Goal: Information Seeking & Learning: Check status

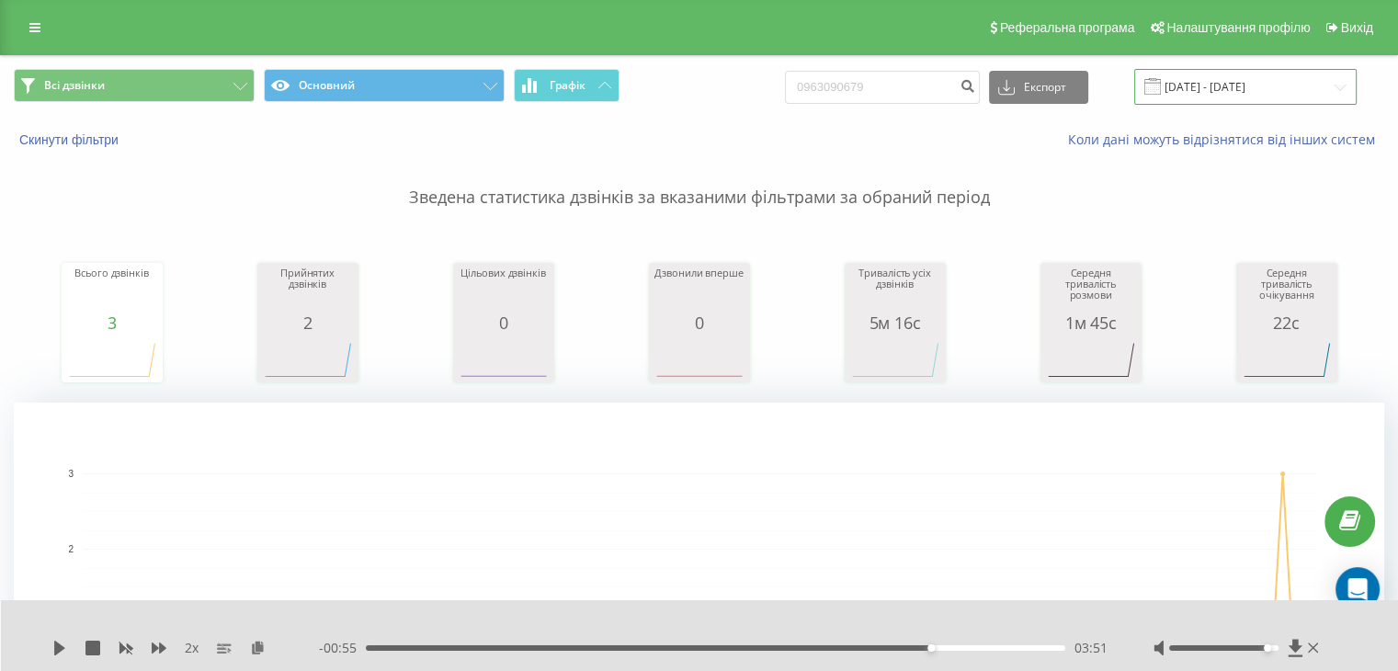
click at [1209, 80] on input "22.05.2025 - 22.08.2025" at bounding box center [1246, 87] width 222 height 36
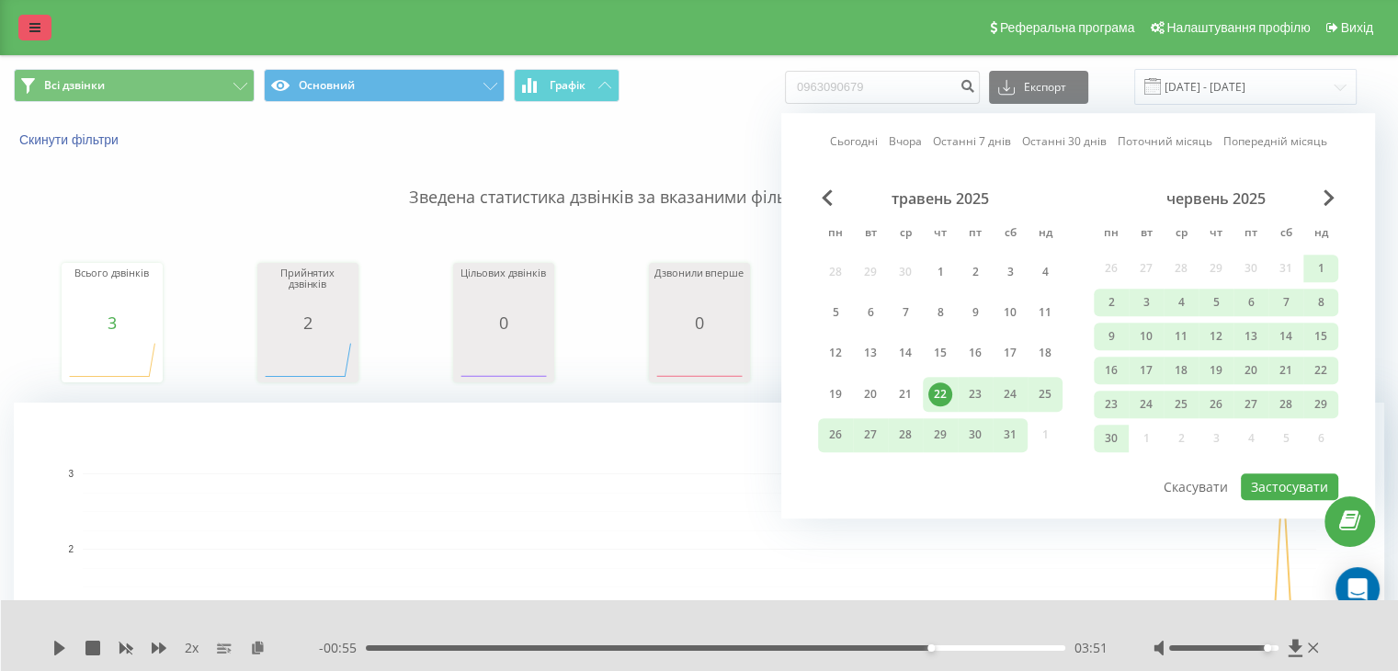
click at [33, 21] on icon at bounding box center [34, 27] width 11 height 13
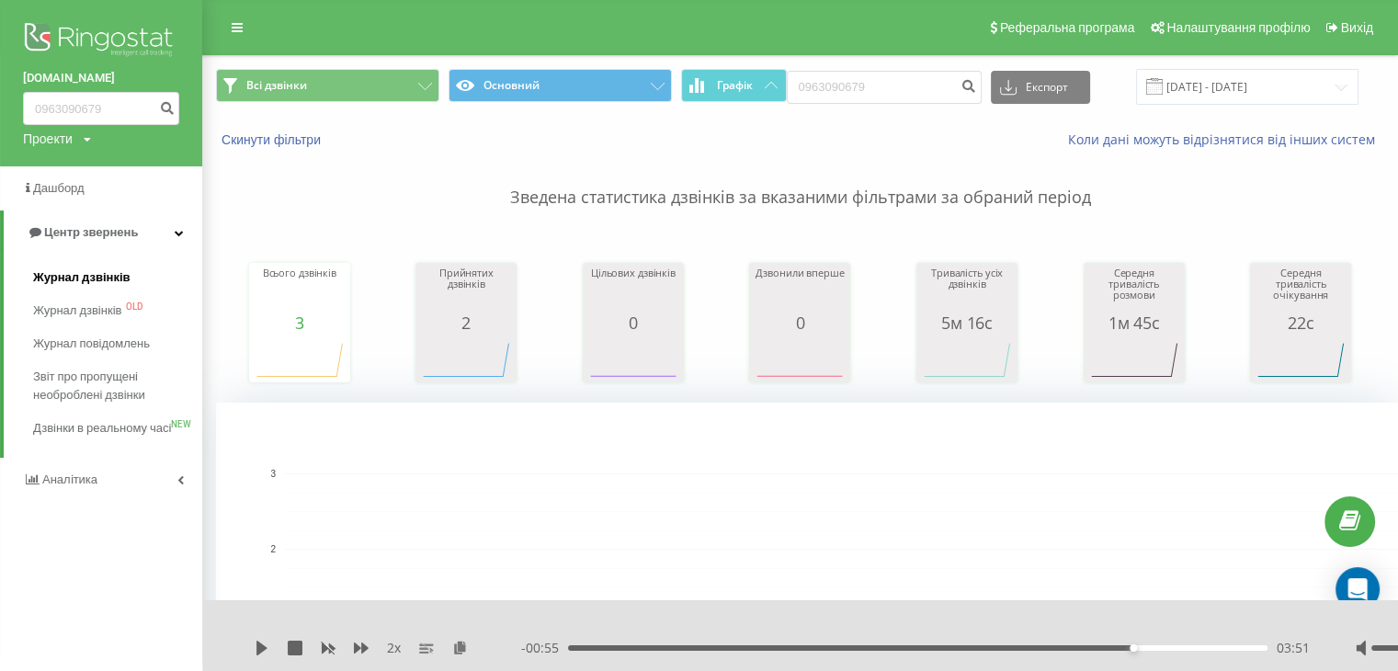
click at [114, 271] on span "Журнал дзвінків" at bounding box center [81, 277] width 97 height 18
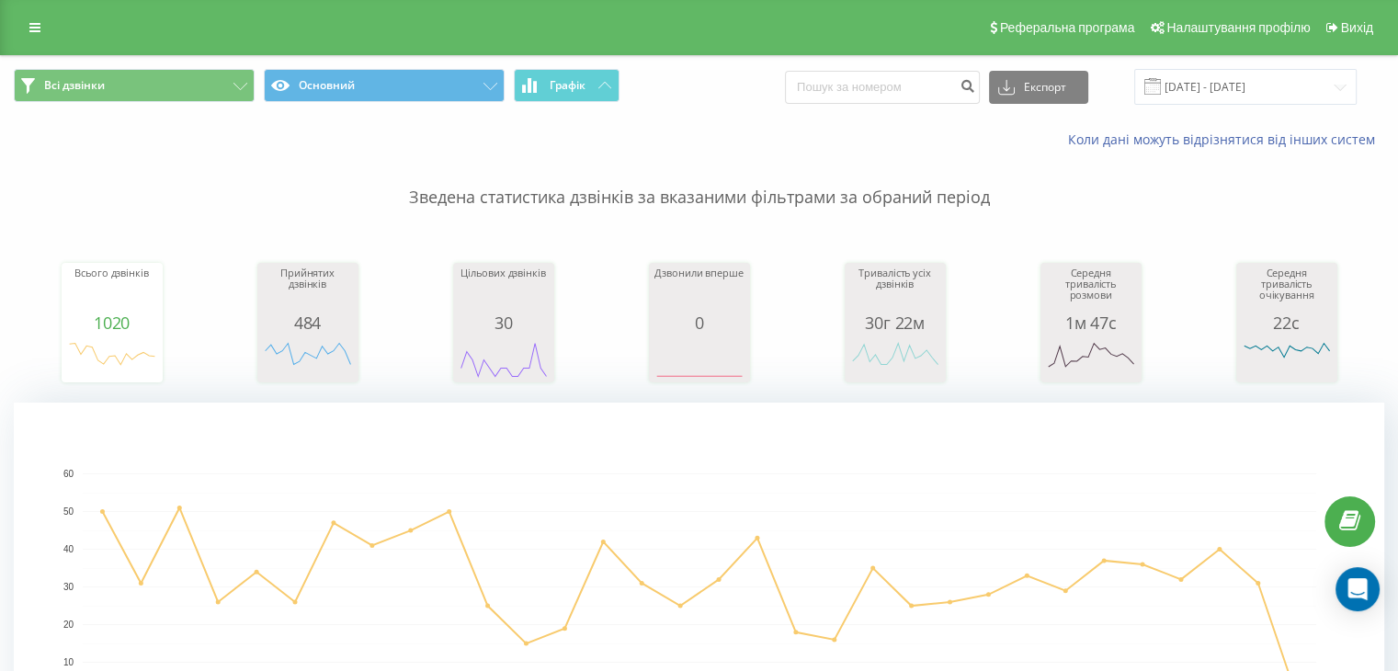
click at [1260, 61] on div "Всі дзвінки Основний Графік Експорт .csv .xls .xlsx [DATE] - [DATE]" at bounding box center [699, 87] width 1397 height 62
click at [1260, 78] on input "[DATE] - [DATE]" at bounding box center [1246, 87] width 222 height 36
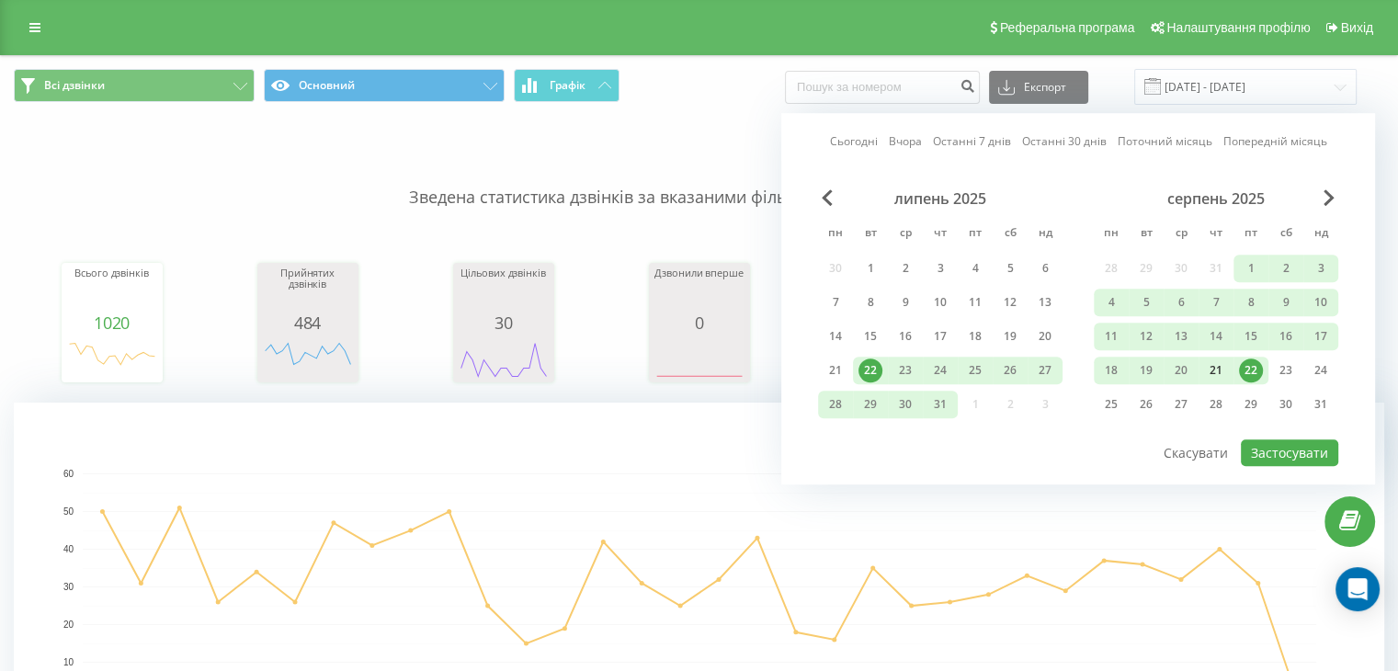
click at [1224, 365] on div "21" at bounding box center [1216, 371] width 24 height 24
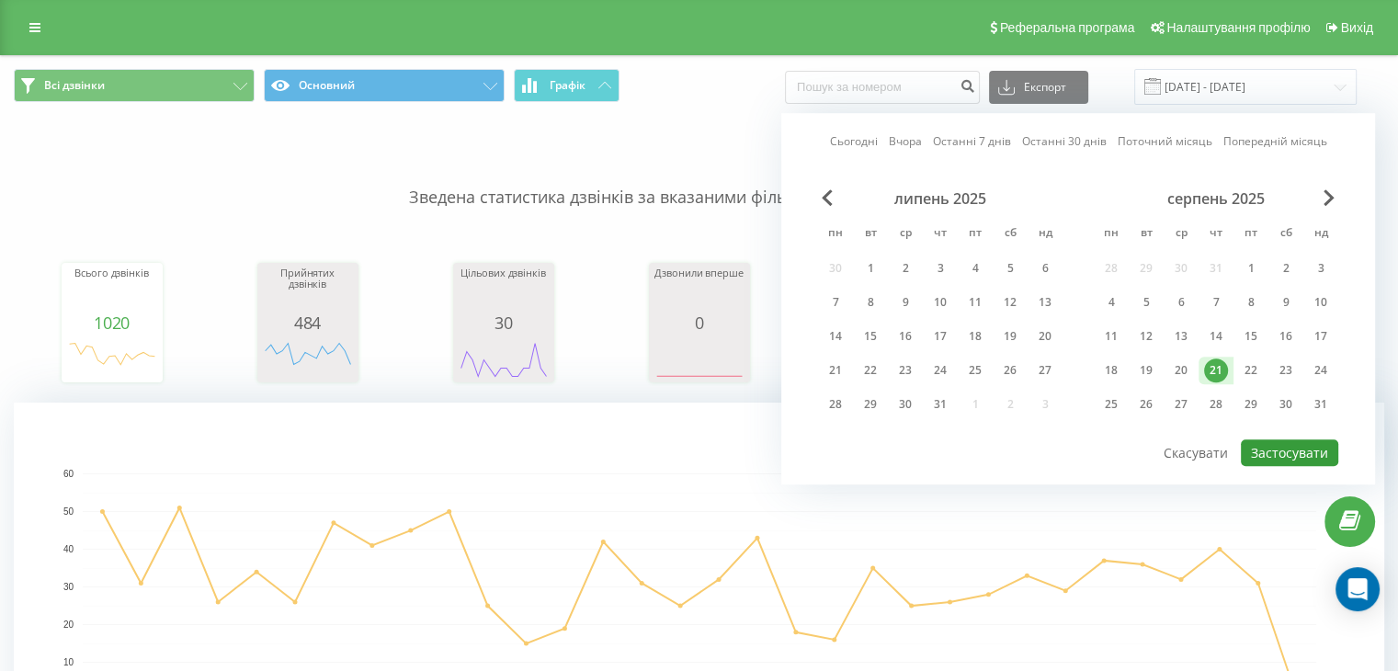
click at [1295, 447] on button "Застосувати" at bounding box center [1289, 452] width 97 height 27
type input "[DATE] - [DATE]"
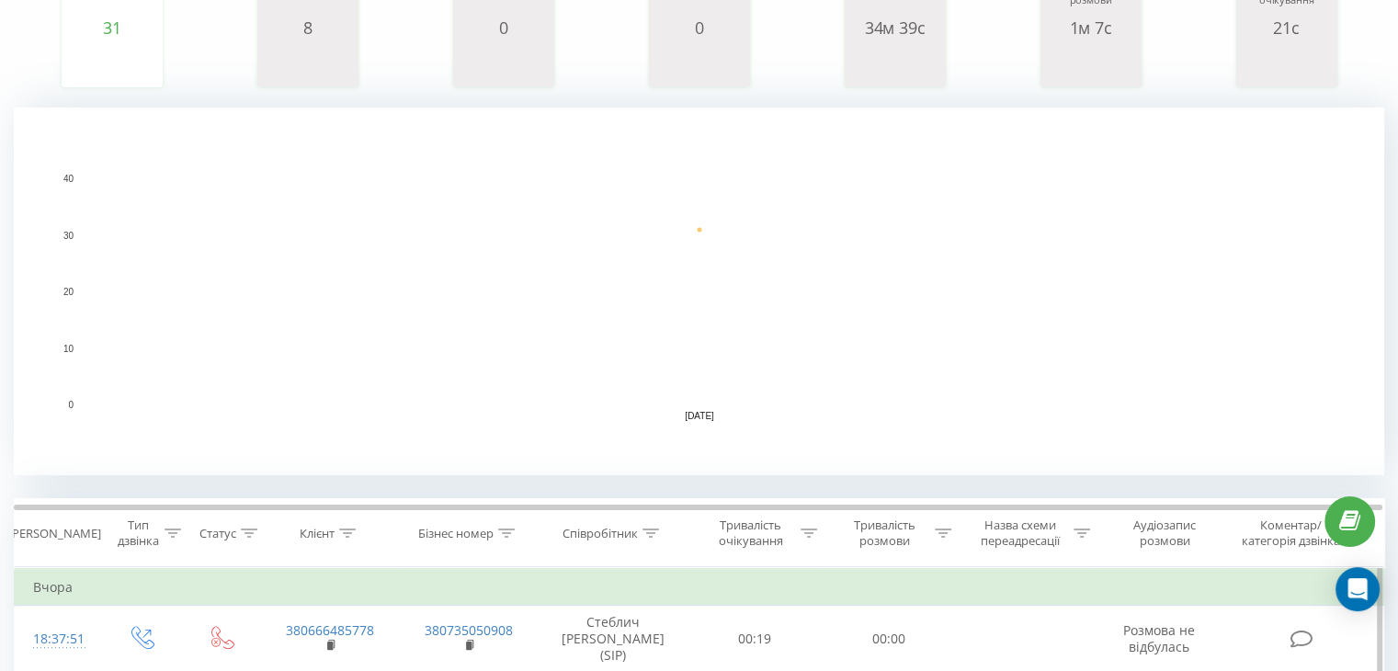
scroll to position [552, 0]
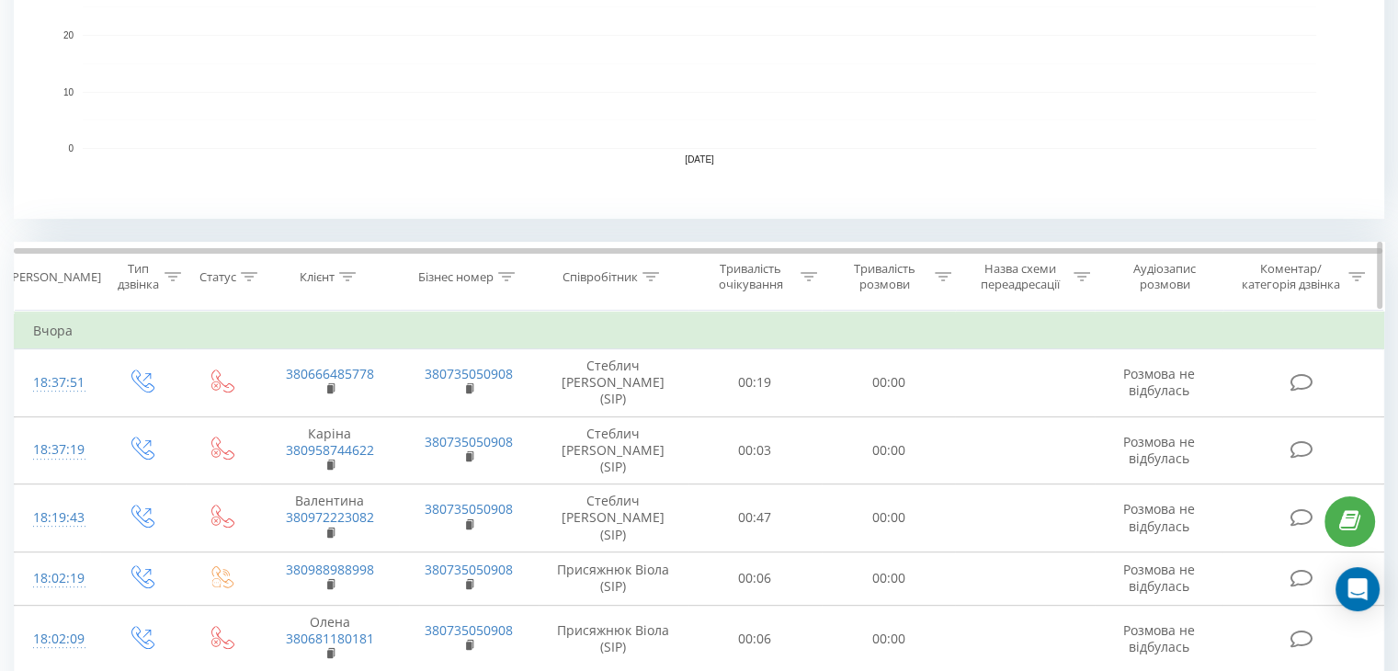
click at [799, 281] on div "Тривалість очікування" at bounding box center [761, 276] width 113 height 31
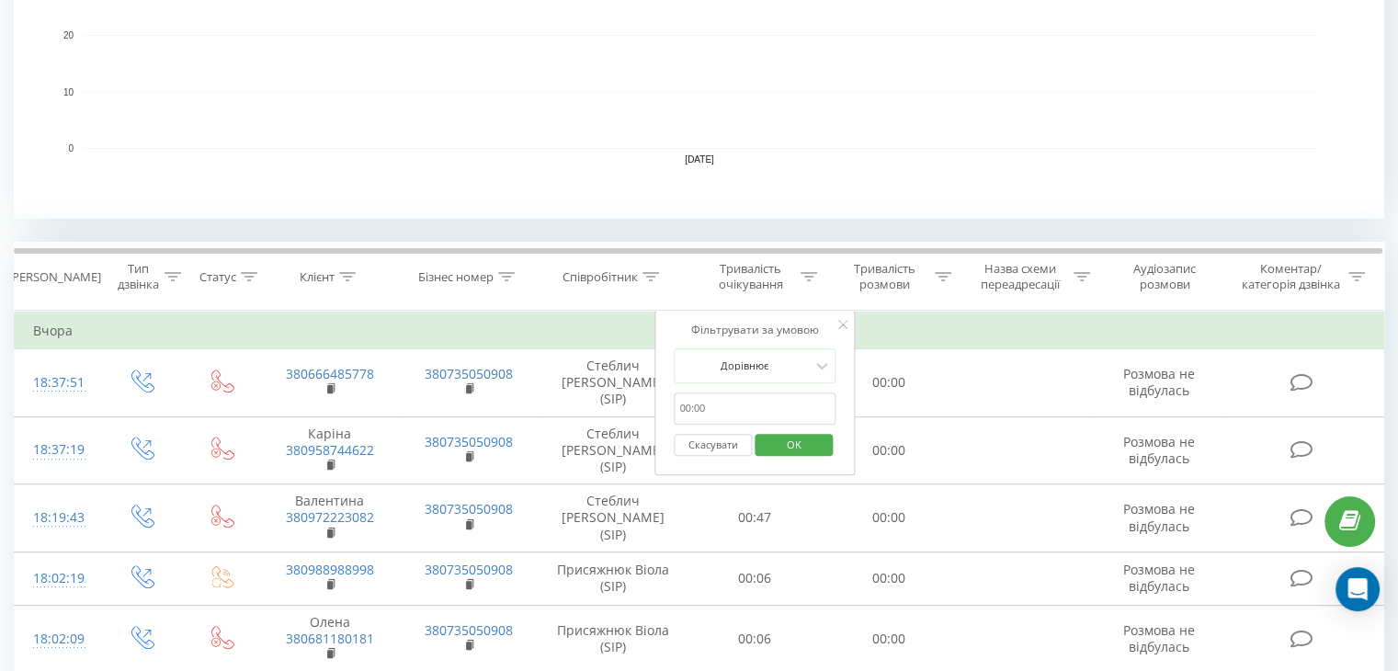
click at [818, 194] on rect "A chart." at bounding box center [699, 35] width 1371 height 368
click at [651, 269] on div at bounding box center [651, 277] width 17 height 16
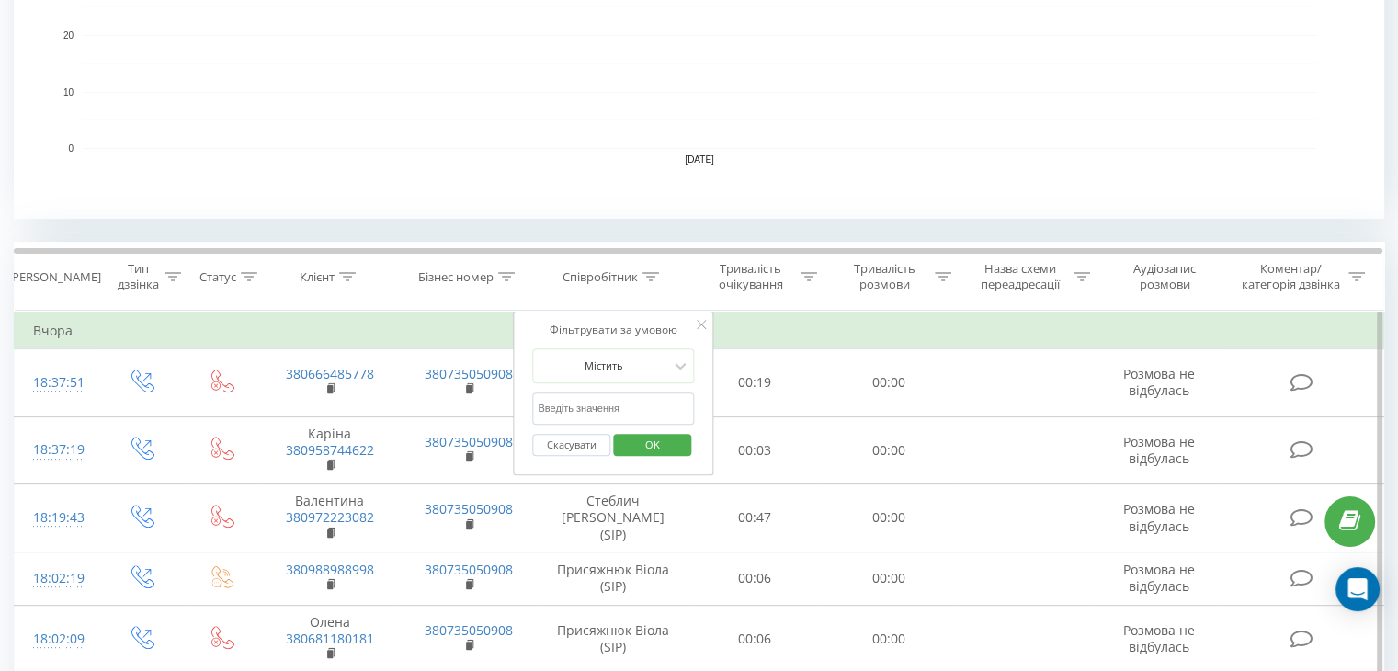
click at [643, 404] on input "text" at bounding box center [613, 409] width 162 height 32
type input "Присяжнюк"
click at [667, 442] on span "OK" at bounding box center [652, 444] width 51 height 29
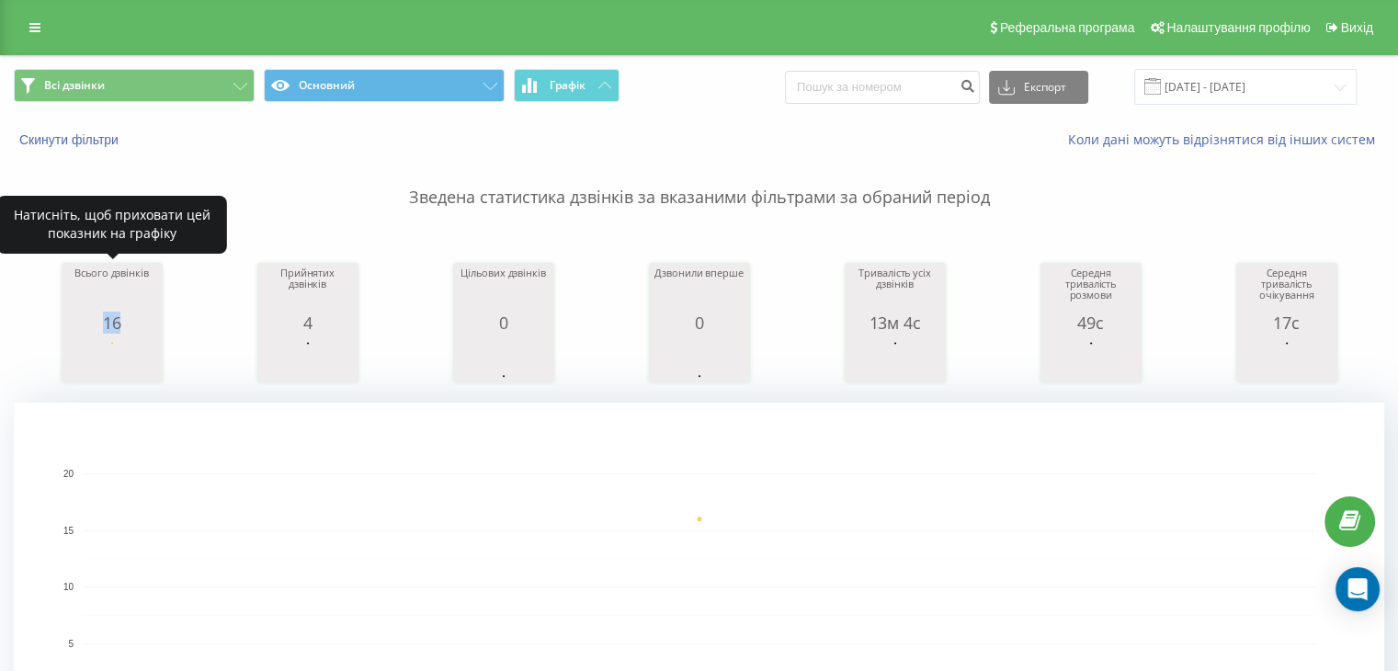
drag, startPoint x: 97, startPoint y: 328, endPoint x: 138, endPoint y: 327, distance: 40.5
click at [138, 327] on div "16" at bounding box center [112, 323] width 92 height 18
copy div "16"
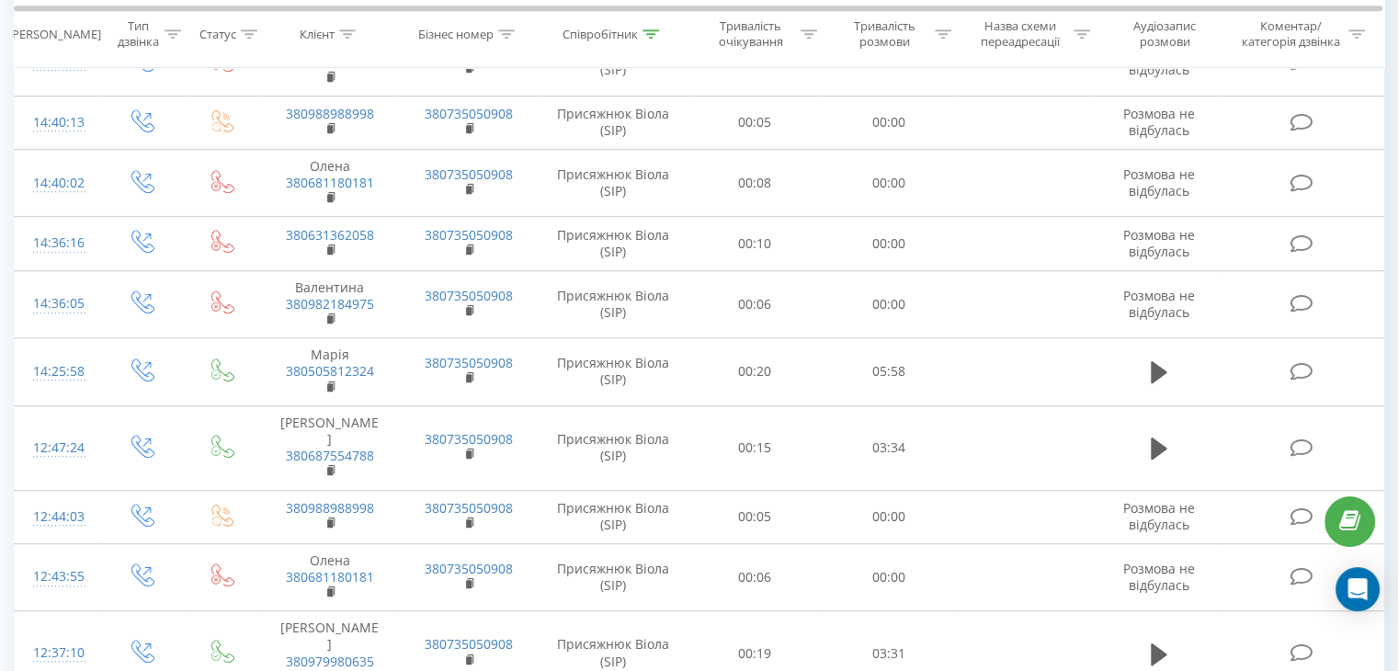
scroll to position [552, 0]
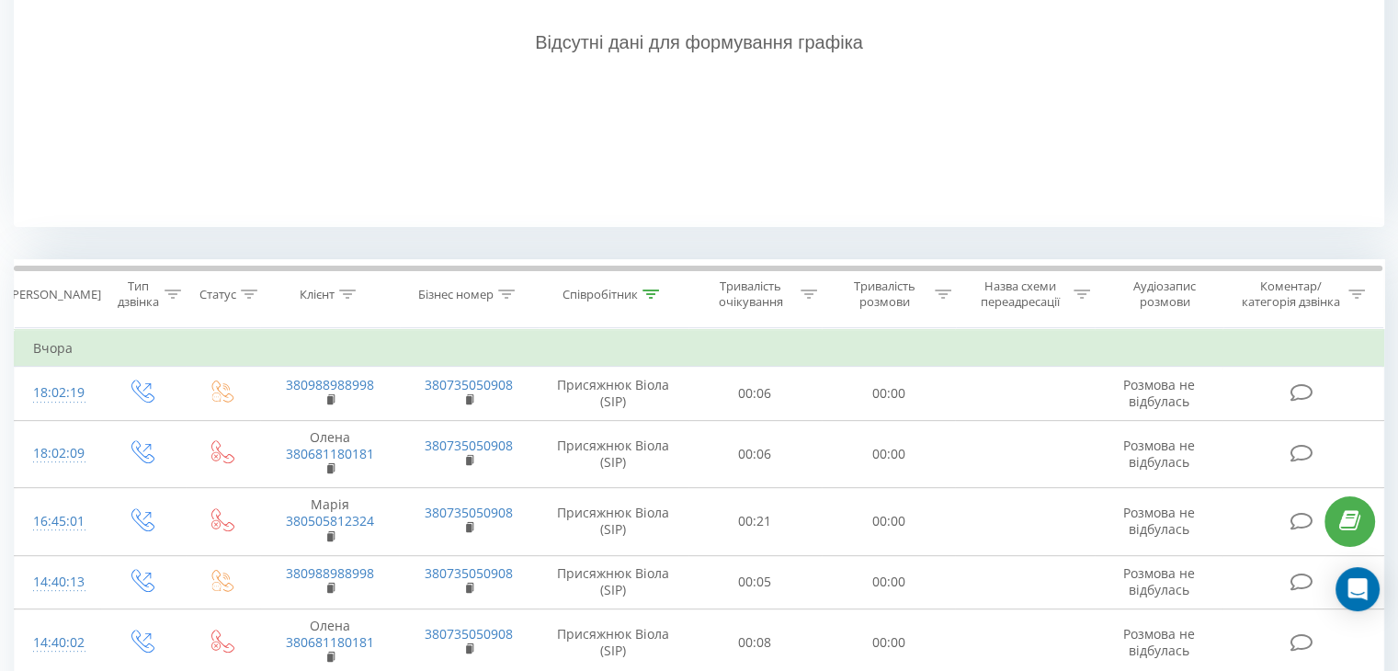
click at [168, 139] on div "Відсутні дані для формування графіка" at bounding box center [699, 43] width 1371 height 368
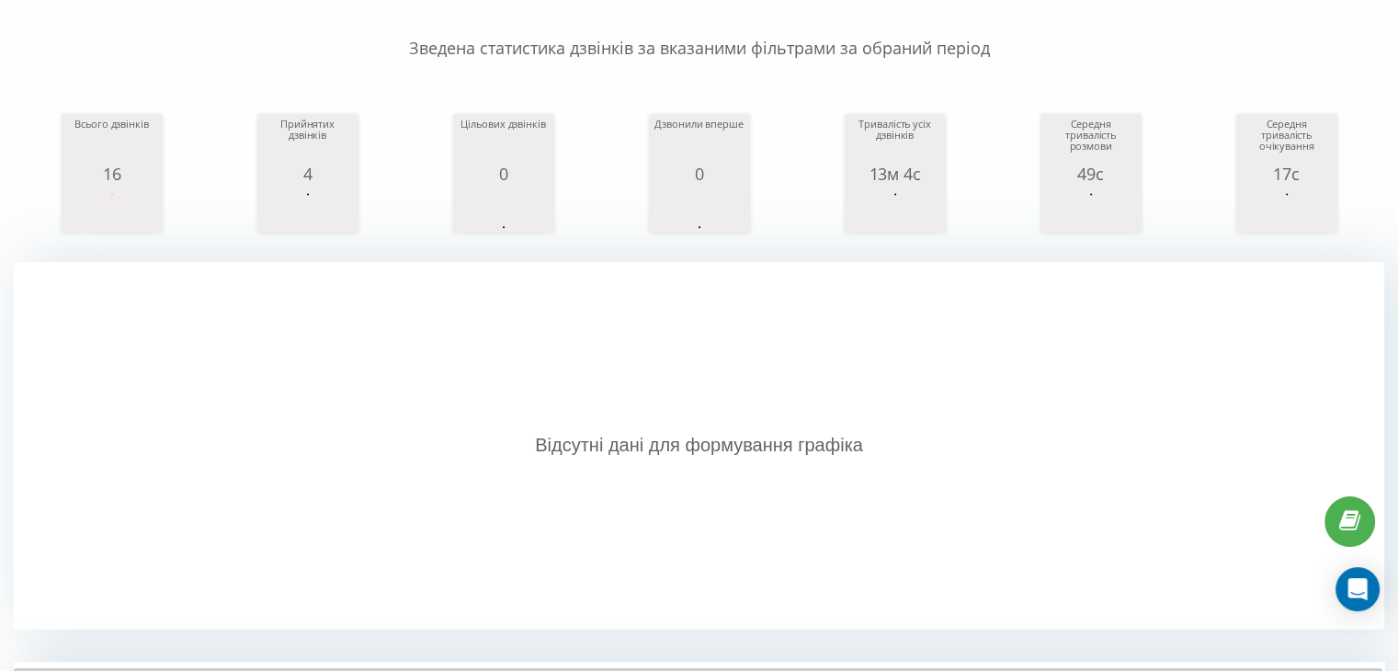
scroll to position [0, 0]
